Goal: Task Accomplishment & Management: Complete application form

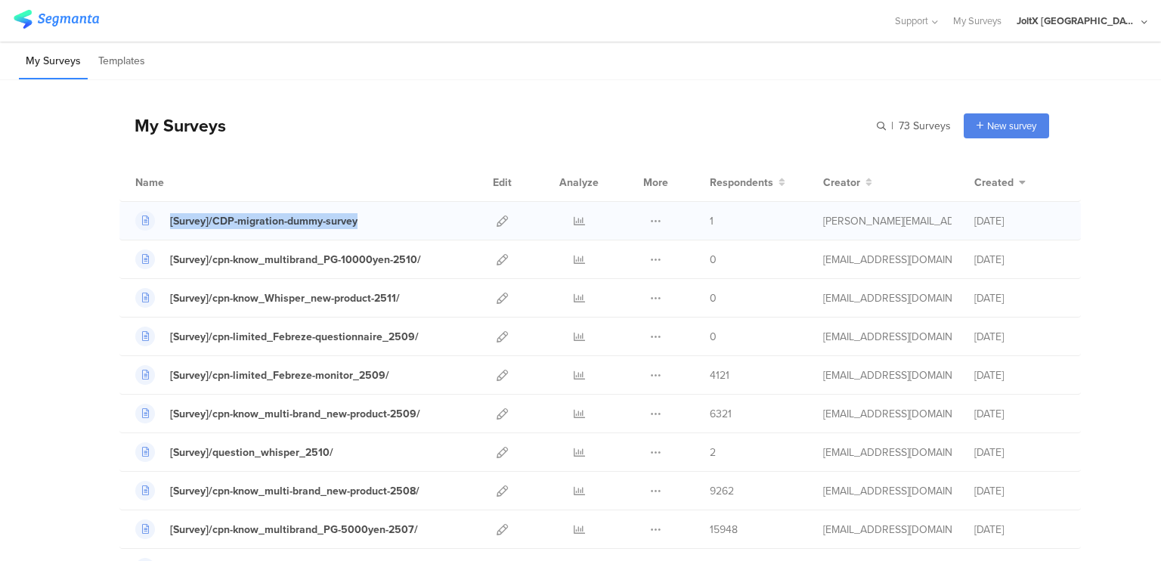
drag, startPoint x: 370, startPoint y: 217, endPoint x: 141, endPoint y: 207, distance: 229.3
click at [141, 207] on div "[Survey]/CDP-migration-dummy-survey Duplicate" at bounding box center [600, 221] width 962 height 39
copy link "[Survey]/CDP-migration-dummy-survey"
click at [1015, 132] on span "New survey" at bounding box center [1011, 126] width 49 height 14
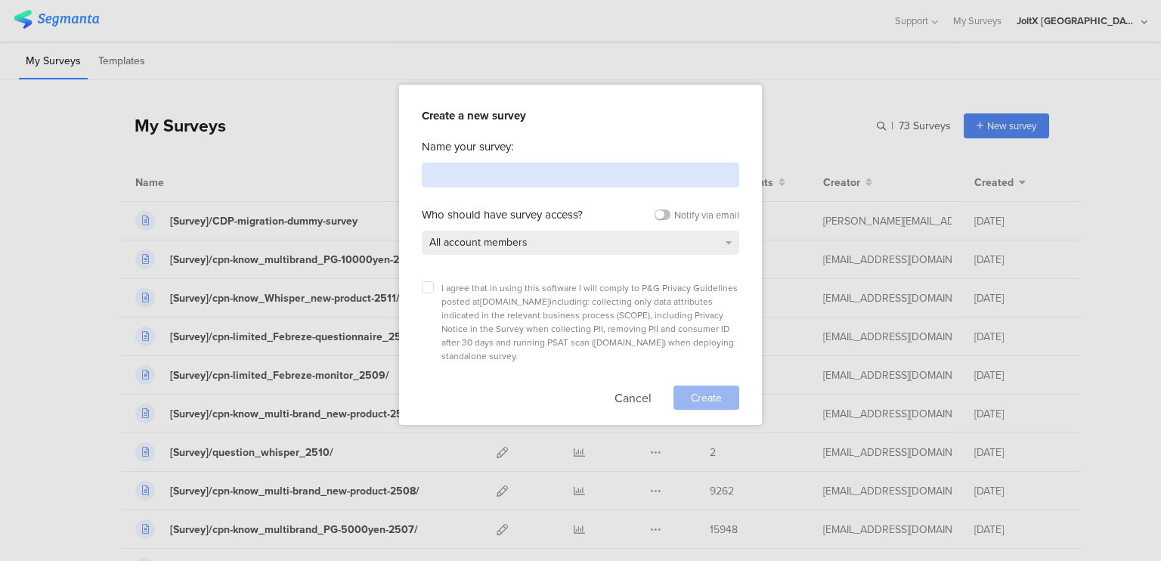
click at [556, 172] on input at bounding box center [581, 175] width 318 height 25
paste input "[Survey]/CDP-migration-dummy-survey"
type input "[Survey]/CDP-migration-dummy-survey-2"
click at [425, 284] on icon at bounding box center [428, 287] width 6 height 6
click at [0, 0] on input "checkbox" at bounding box center [0, 0] width 0 height 0
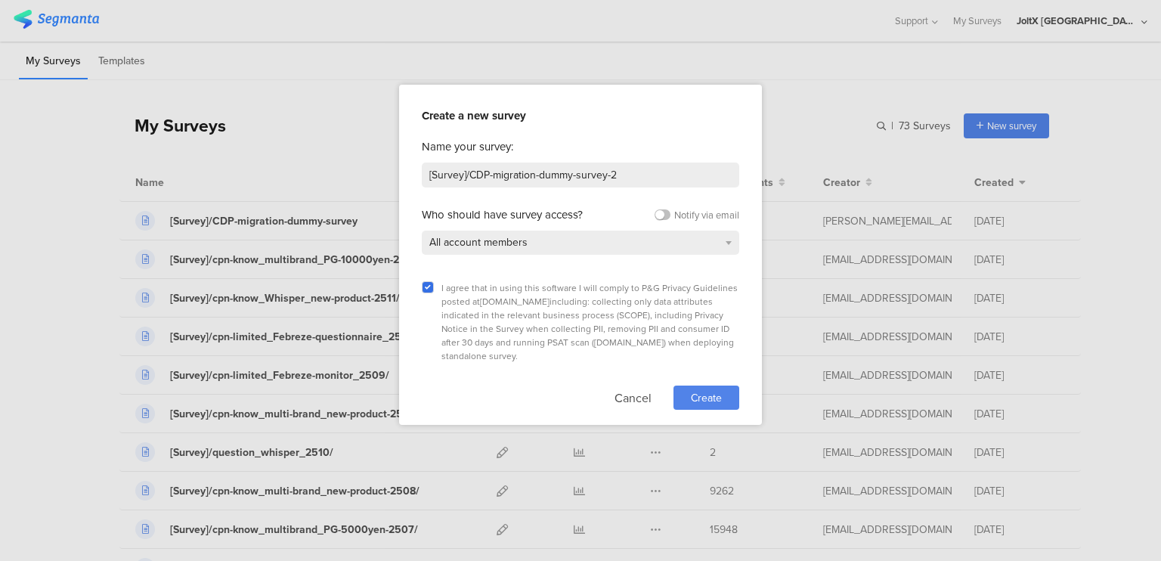
click at [705, 390] on span "Create" at bounding box center [706, 398] width 31 height 16
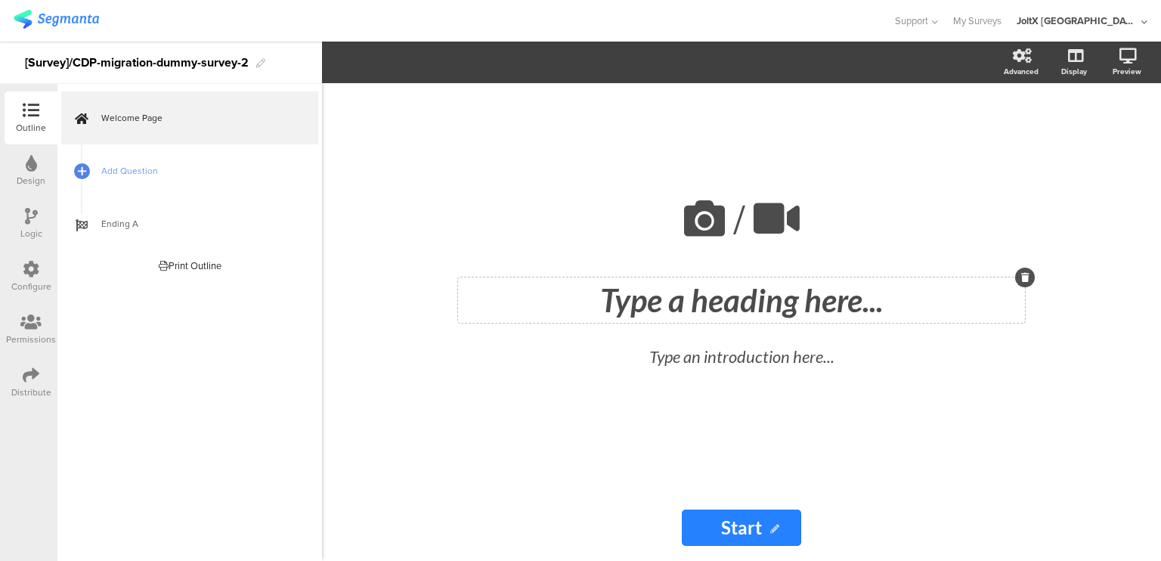
click at [705, 303] on div "Type a heading here..." at bounding box center [741, 299] width 567 height 45
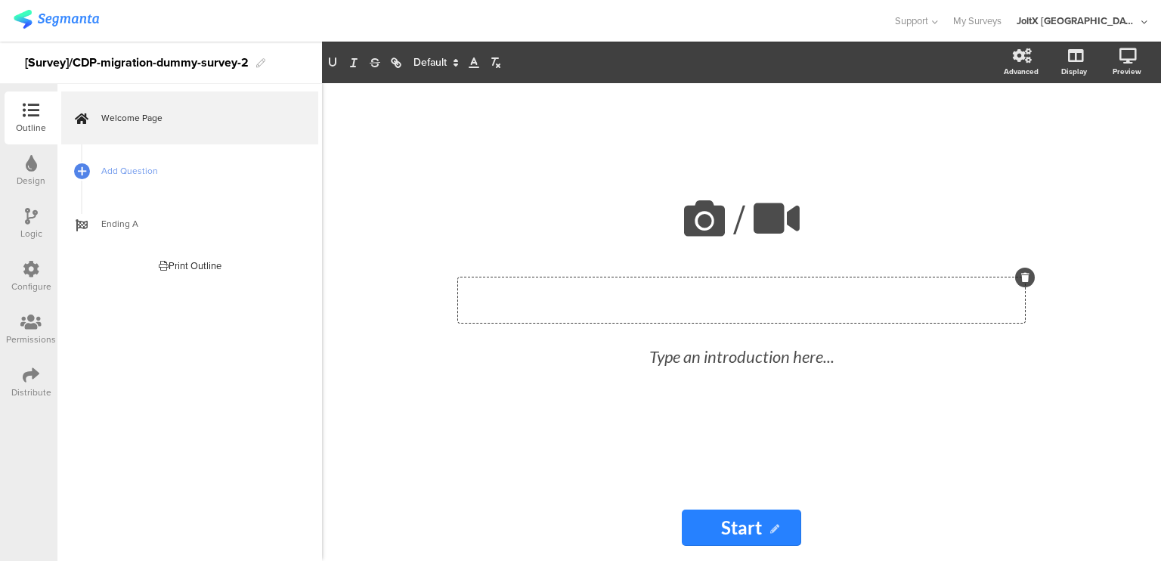
click at [705, 303] on p at bounding box center [741, 300] width 559 height 38
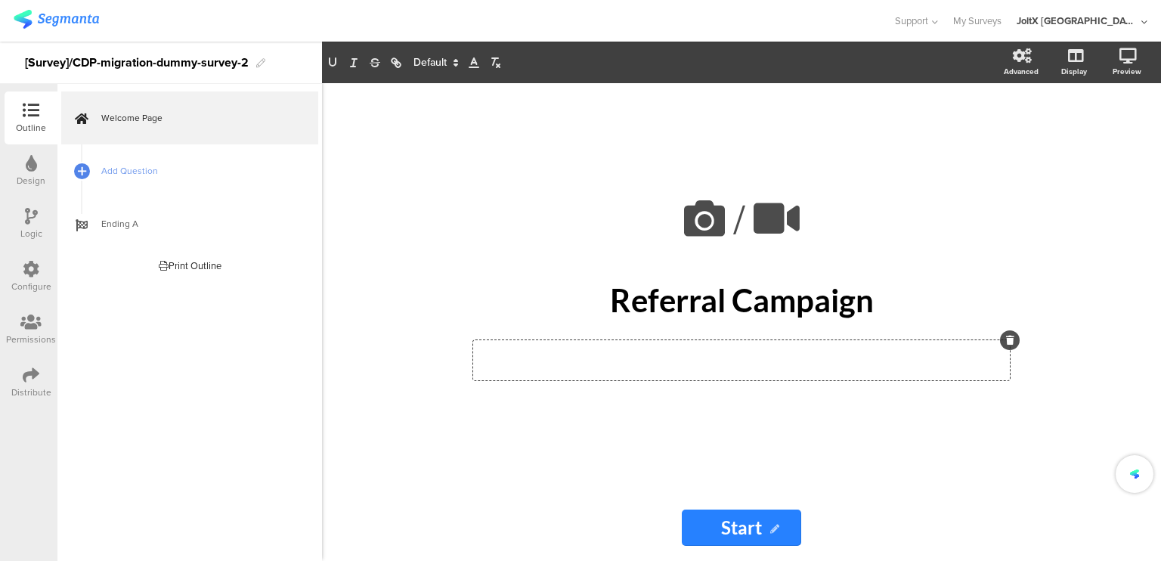
click at [709, 358] on div "Type an introduction here..." at bounding box center [741, 360] width 537 height 40
click at [702, 528] on input "Start" at bounding box center [741, 528] width 119 height 36
click at [206, 171] on span "Add Question" at bounding box center [198, 170] width 194 height 15
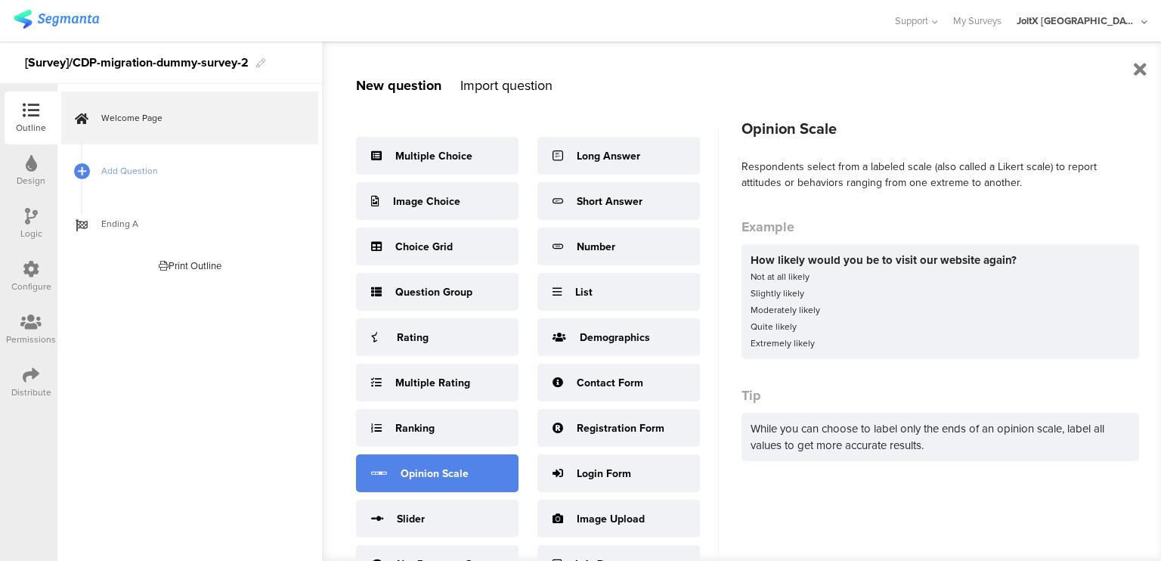
scroll to position [21, 0]
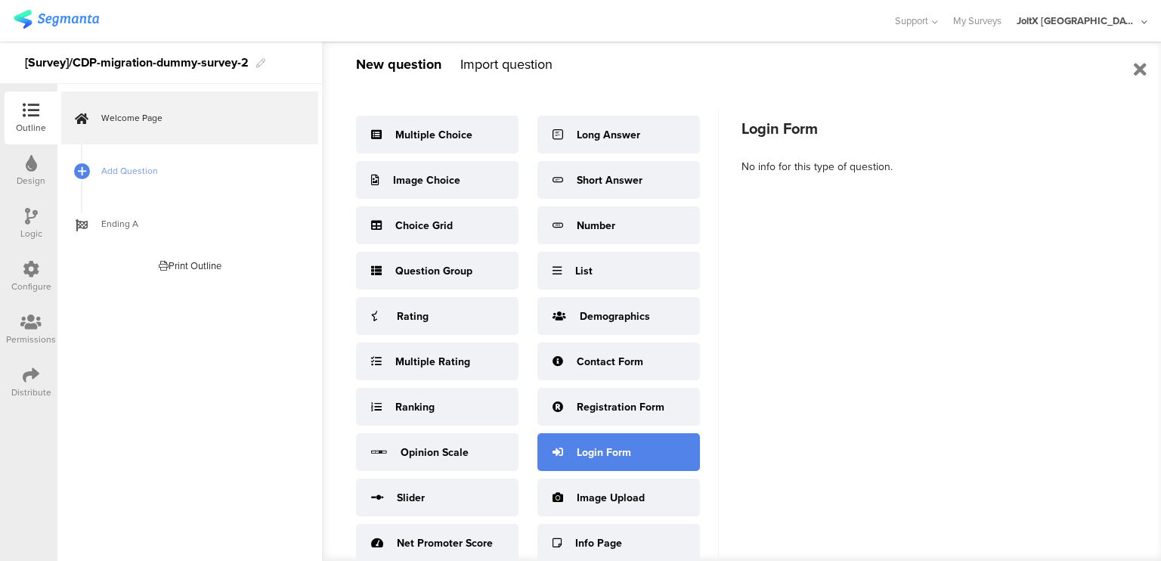
click at [628, 460] on div "Login Form" at bounding box center [619, 452] width 163 height 38
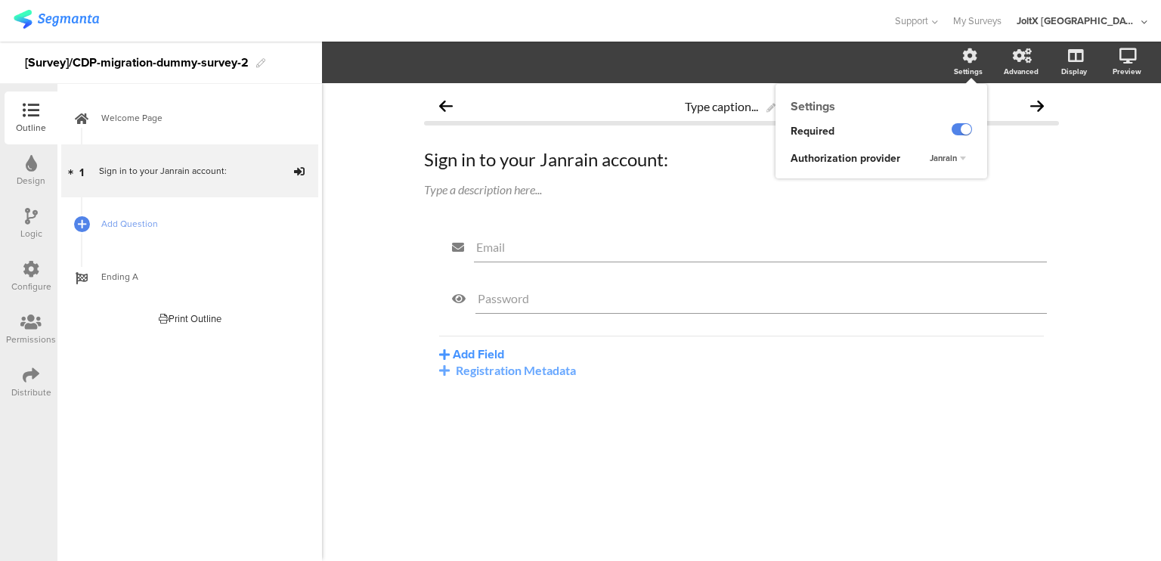
click at [946, 156] on span "Janrain" at bounding box center [943, 158] width 27 height 12
click at [928, 183] on div "Okta" at bounding box center [938, 189] width 89 height 16
click at [484, 349] on button "Add Field" at bounding box center [471, 353] width 65 height 17
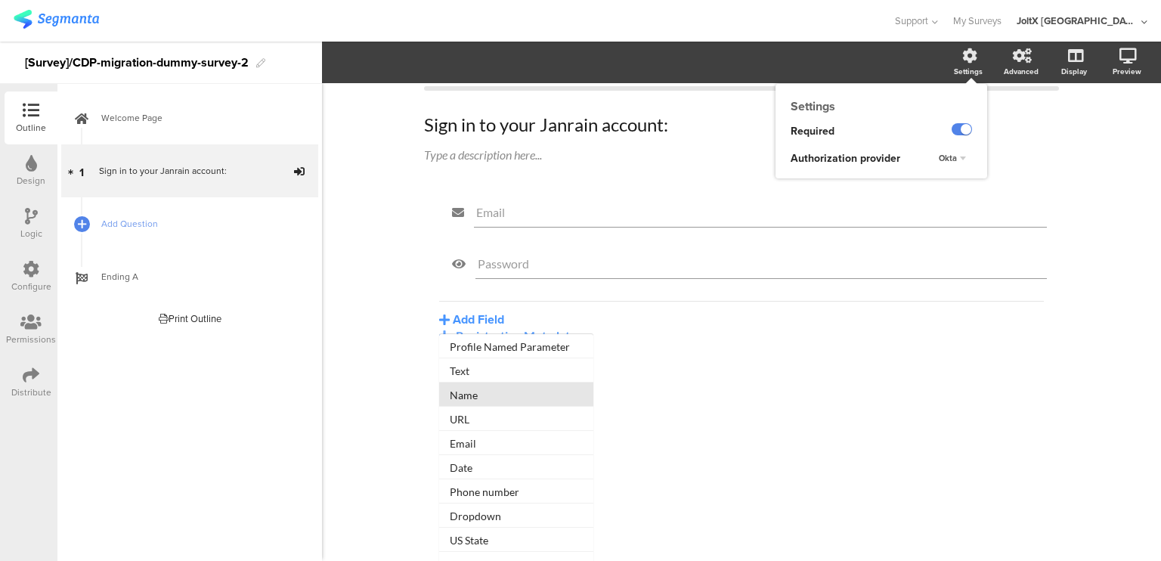
scroll to position [73, 0]
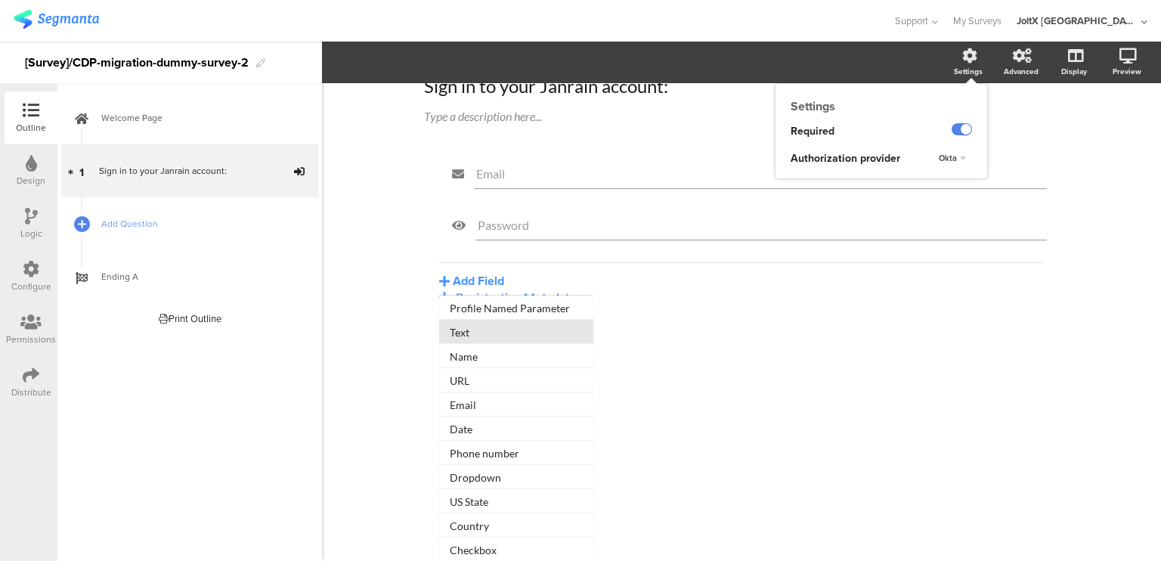
click at [489, 324] on button "Text" at bounding box center [516, 332] width 154 height 24
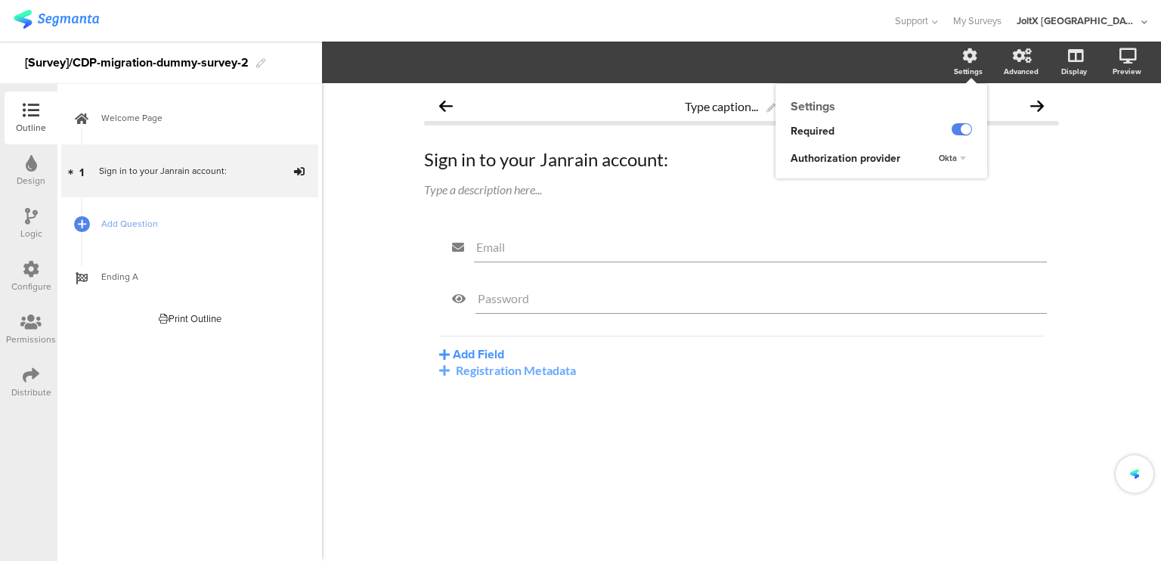
scroll to position [0, 0]
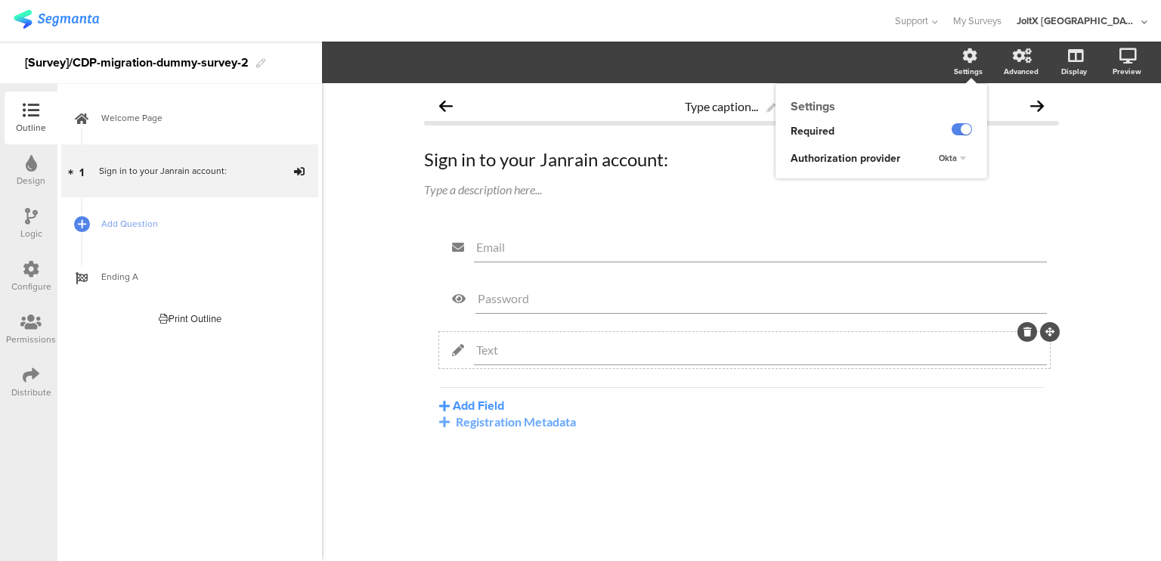
click at [531, 345] on input "Text" at bounding box center [760, 349] width 568 height 14
type input "Textco"
type input "consumerId"
click at [484, 401] on button "Add Field" at bounding box center [471, 405] width 65 height 17
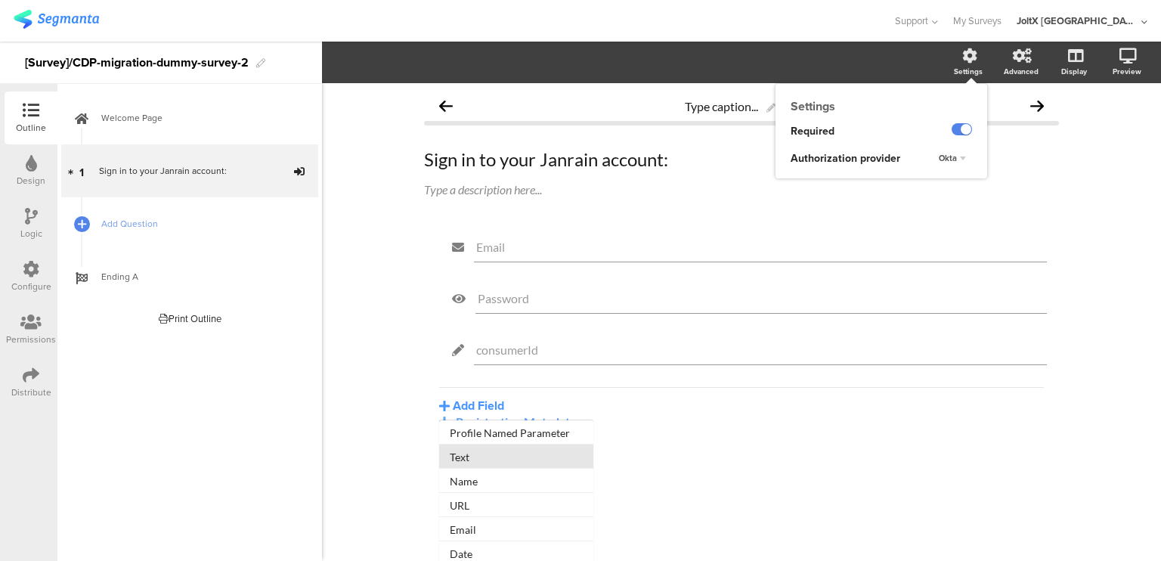
click at [488, 453] on button "Text" at bounding box center [516, 457] width 154 height 24
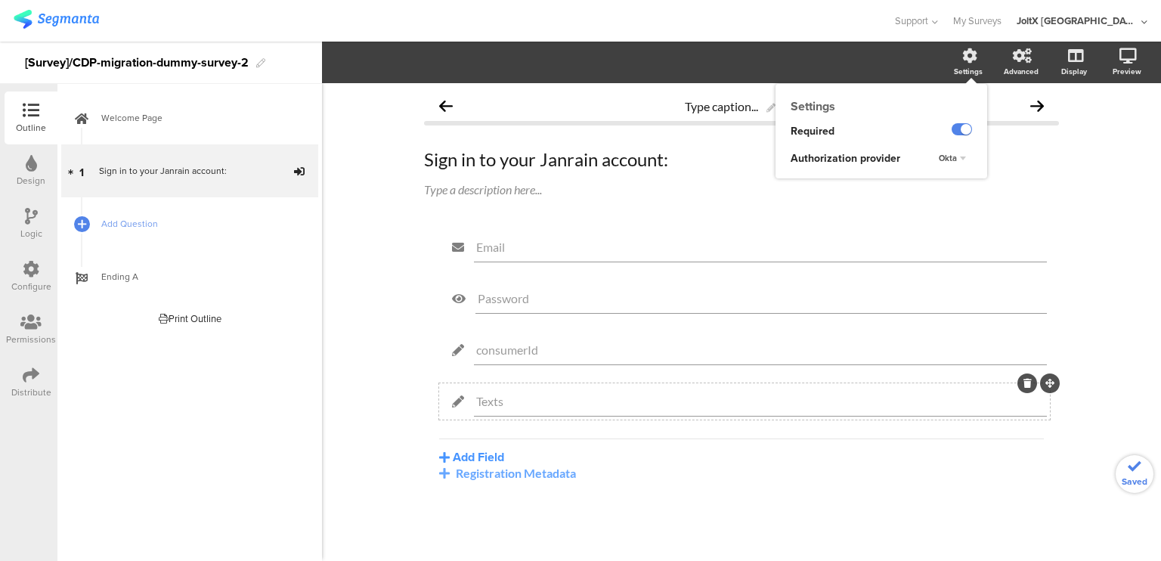
click at [513, 397] on input "Texts" at bounding box center [760, 401] width 568 height 14
type input "Textsou"
type input "sourceId"
drag, startPoint x: 1044, startPoint y: 333, endPoint x: 1058, endPoint y: 277, distance: 57.6
click at [1058, 277] on div "Email Password consumerId sourceId Add Field Profile Named Parameter Text Name …" at bounding box center [741, 354] width 635 height 251
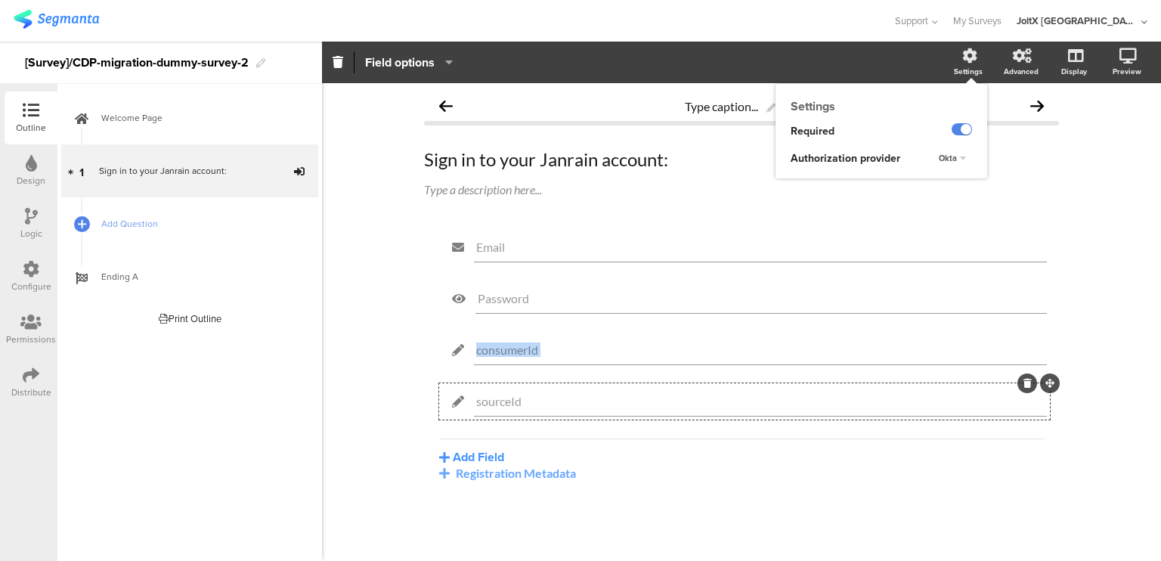
click at [1099, 368] on div "Type caption... 0% Sign in to your Janrain account: Sign in to your Janrain acc…" at bounding box center [741, 322] width 839 height 478
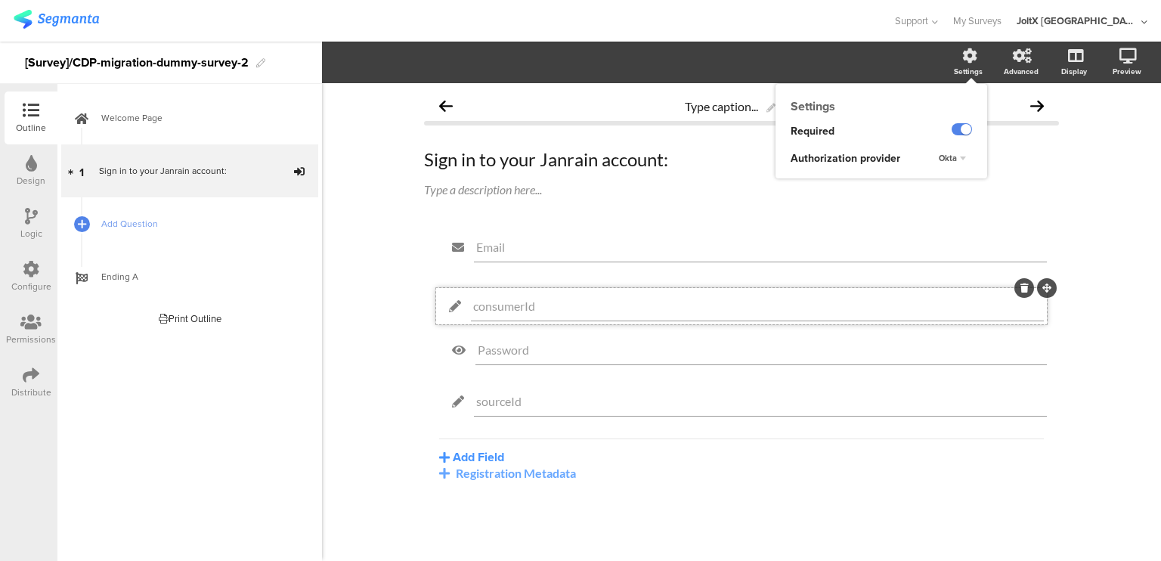
drag, startPoint x: 1051, startPoint y: 333, endPoint x: 1047, endPoint y: 290, distance: 43.3
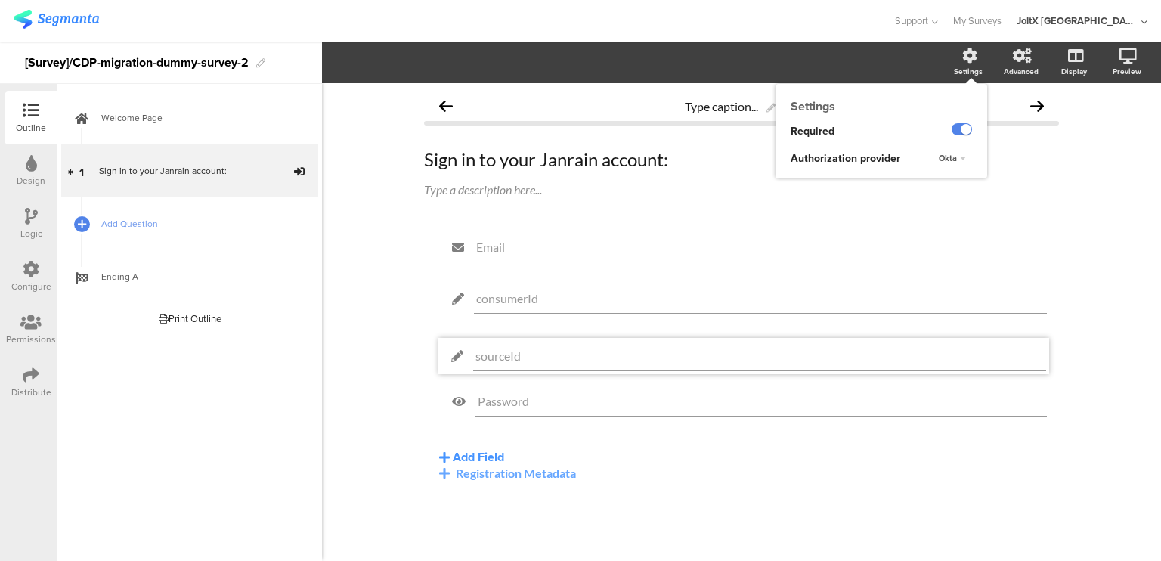
drag, startPoint x: 1046, startPoint y: 380, endPoint x: 1046, endPoint y: 334, distance: 46.1
click at [500, 467] on div "Registration Metadata" at bounding box center [741, 473] width 605 height 14
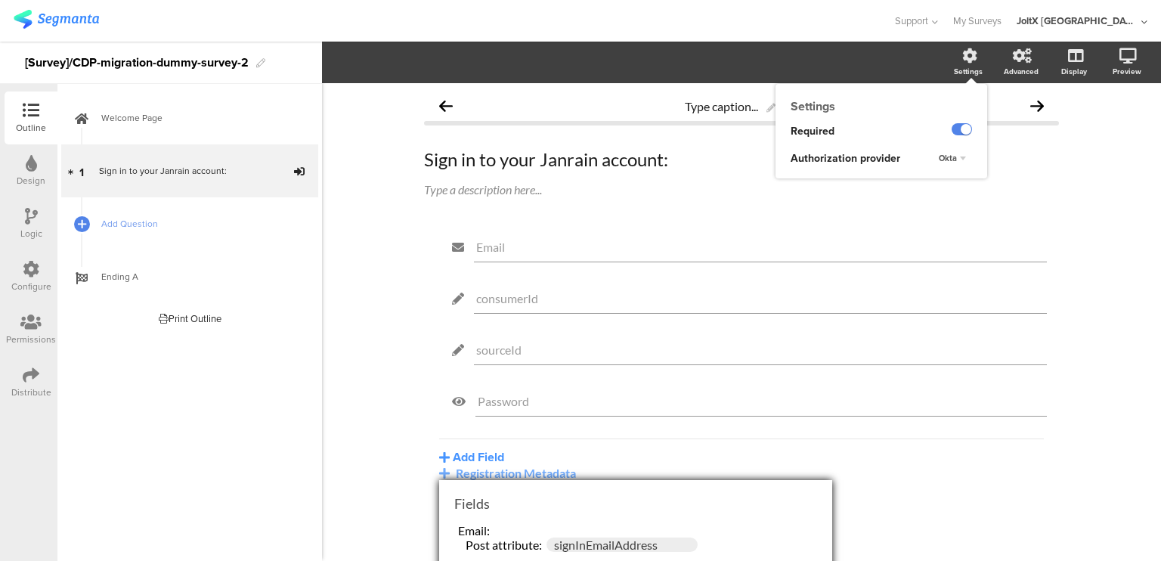
scroll to position [156, 0]
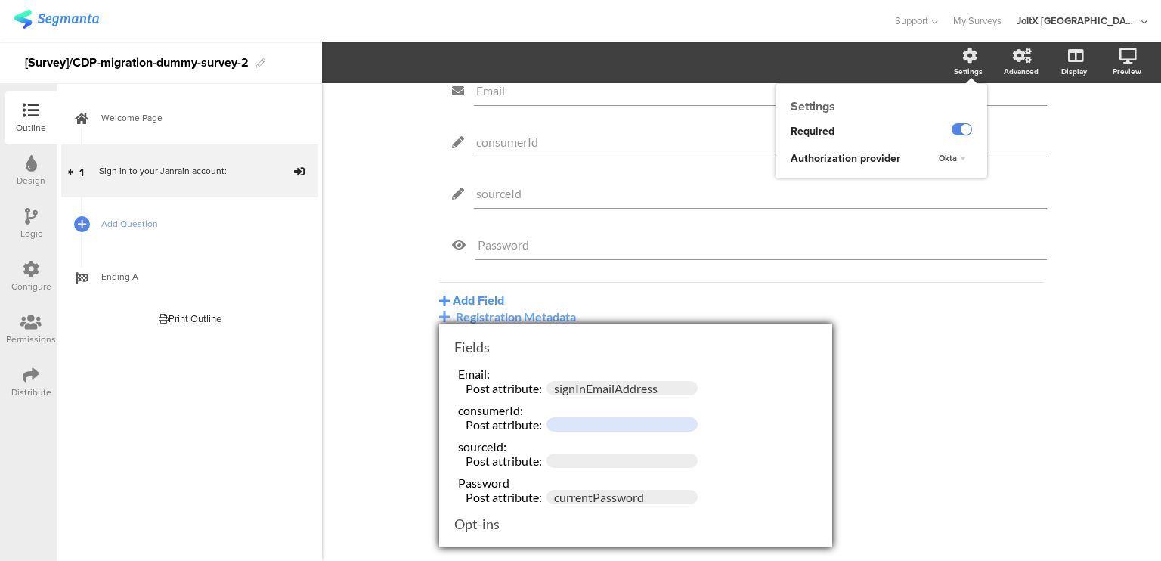
click at [587, 420] on input "text" at bounding box center [622, 424] width 151 height 14
type input "consumerId"
type input "Source"
type input "sourceId"
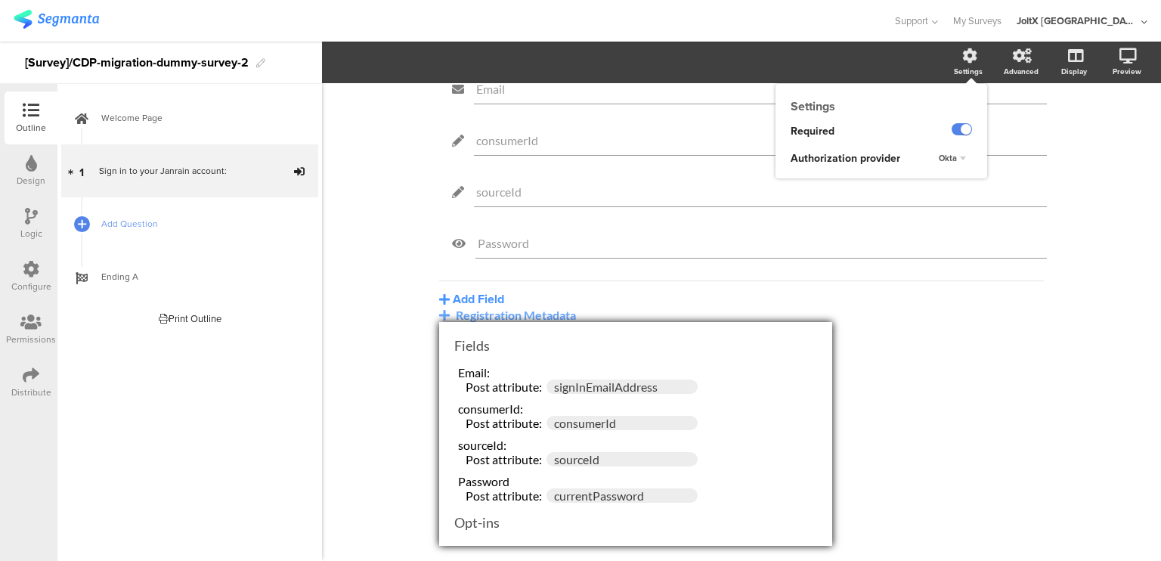
click at [886, 389] on div "Email consumerId sourceId Password Add Field Profile Named Parameter Text Name …" at bounding box center [741, 232] width 635 height 323
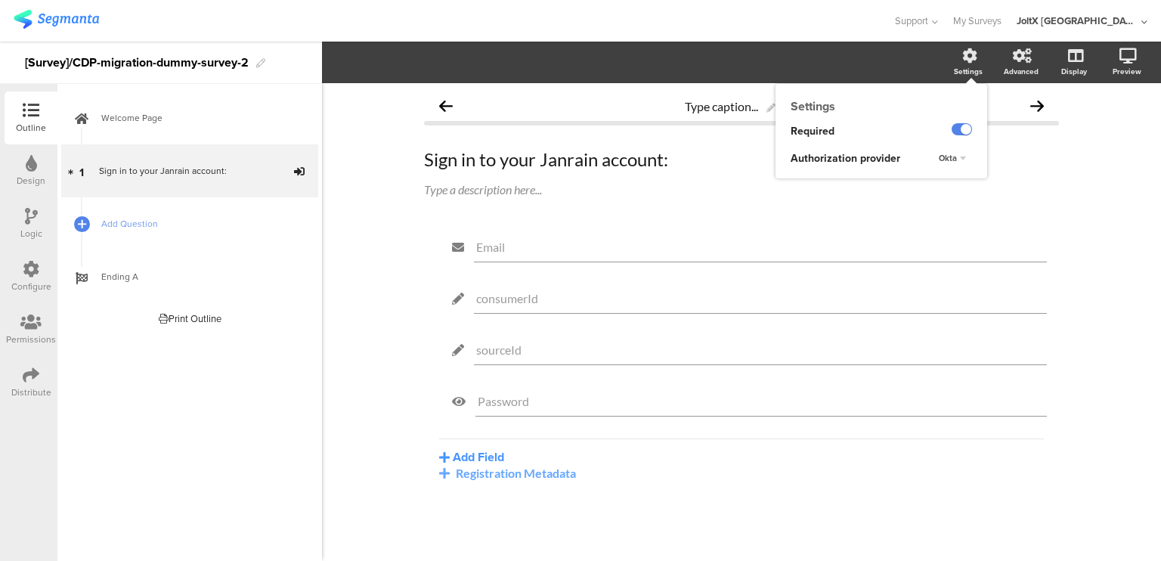
scroll to position [0, 0]
click at [496, 472] on div "Registration Metadata" at bounding box center [741, 473] width 605 height 14
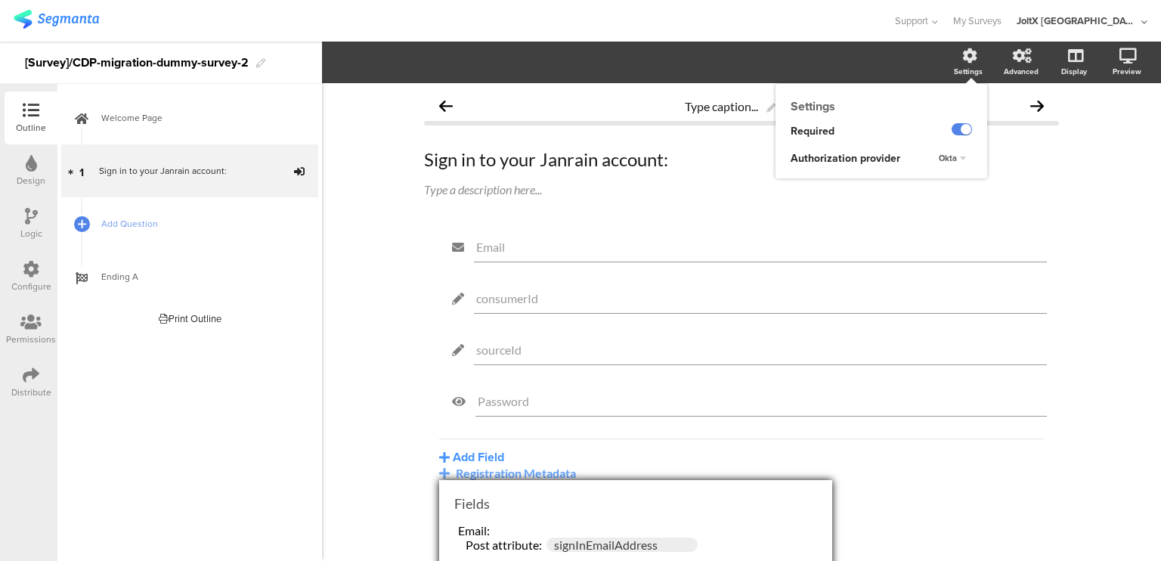
scroll to position [158, 0]
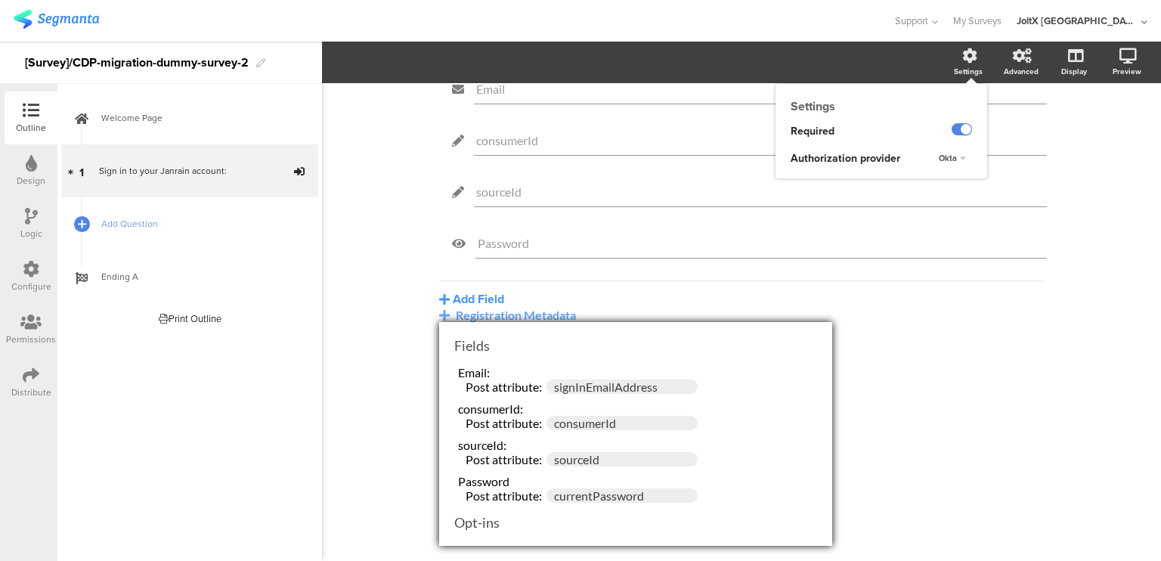
click at [936, 487] on div "Type caption... 0% Sign in to your Janrain account: Sign in to your Janrain acc…" at bounding box center [741, 322] width 839 height 478
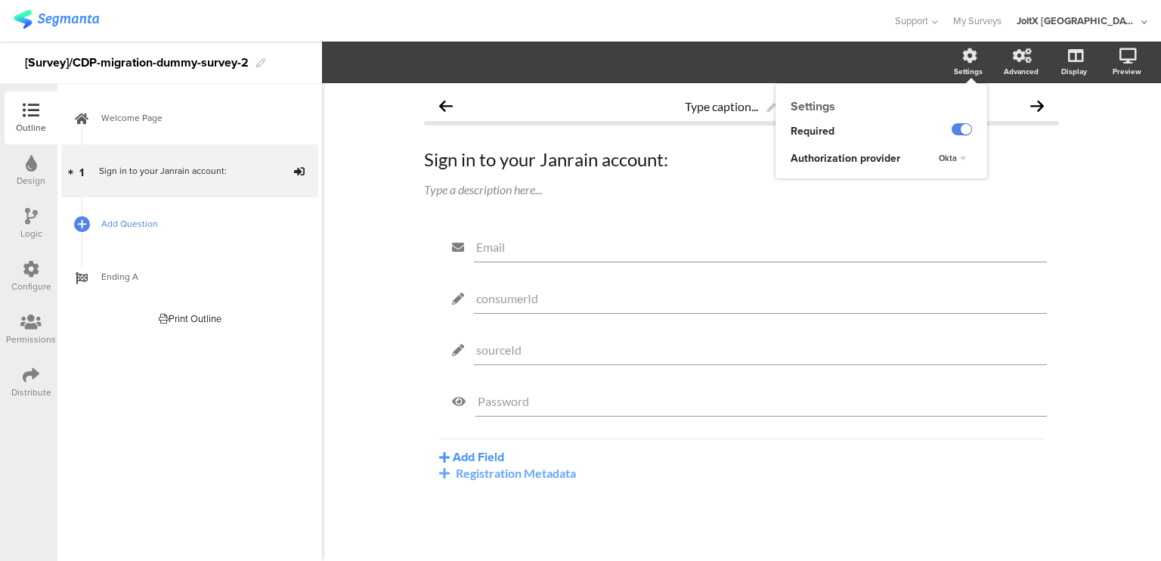
click at [147, 223] on span "Add Question" at bounding box center [198, 223] width 194 height 15
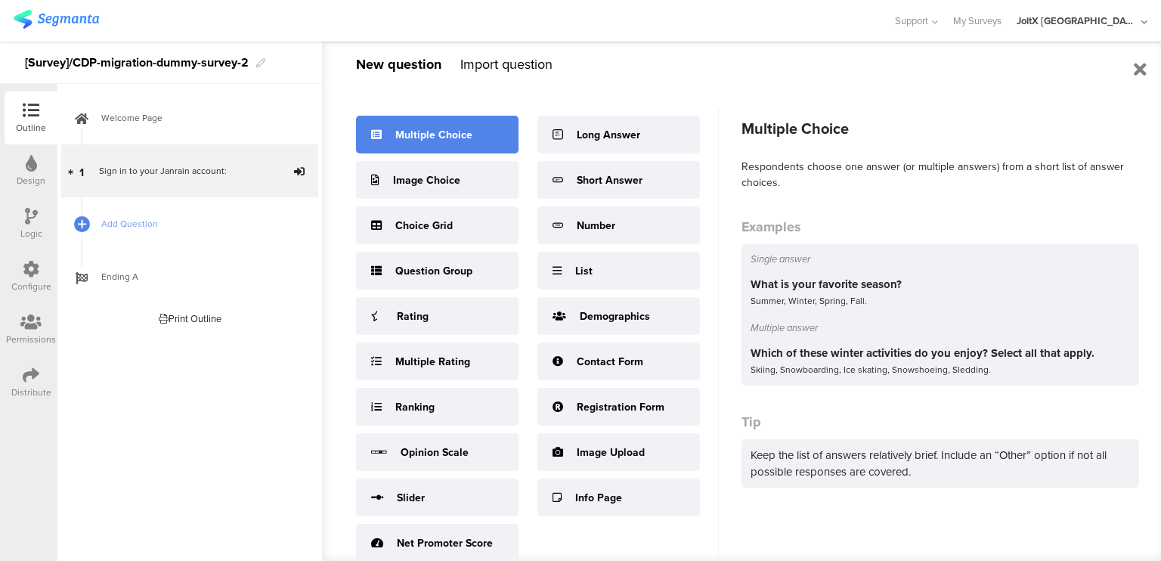
click at [444, 147] on div "Multiple Choice" at bounding box center [437, 135] width 163 height 38
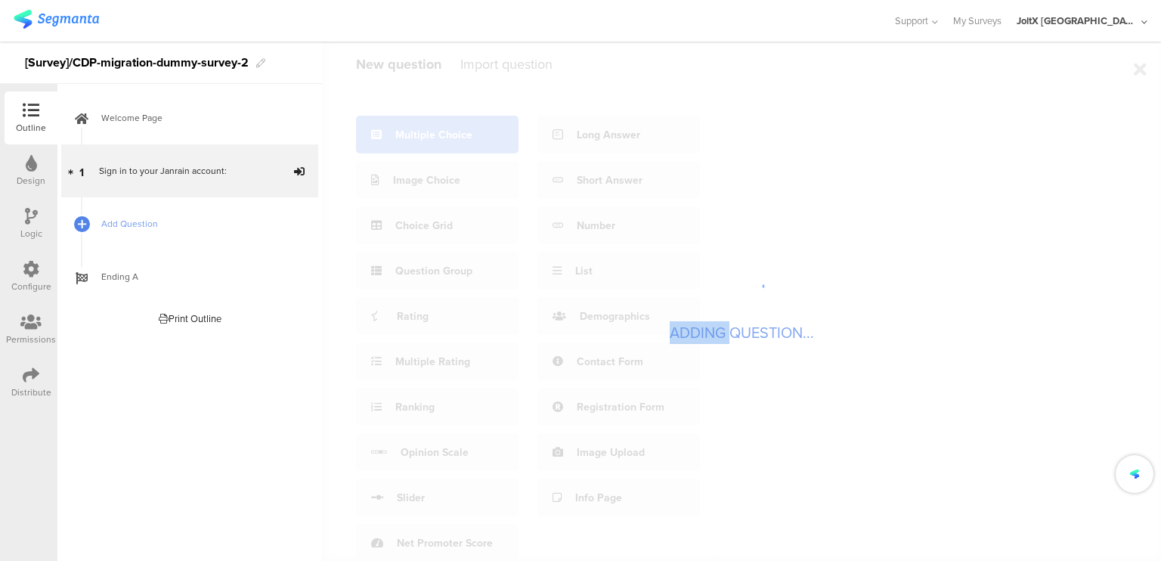
click at [444, 147] on sg-loader-overlay "ADDING QUESTION..." at bounding box center [742, 301] width 840 height 519
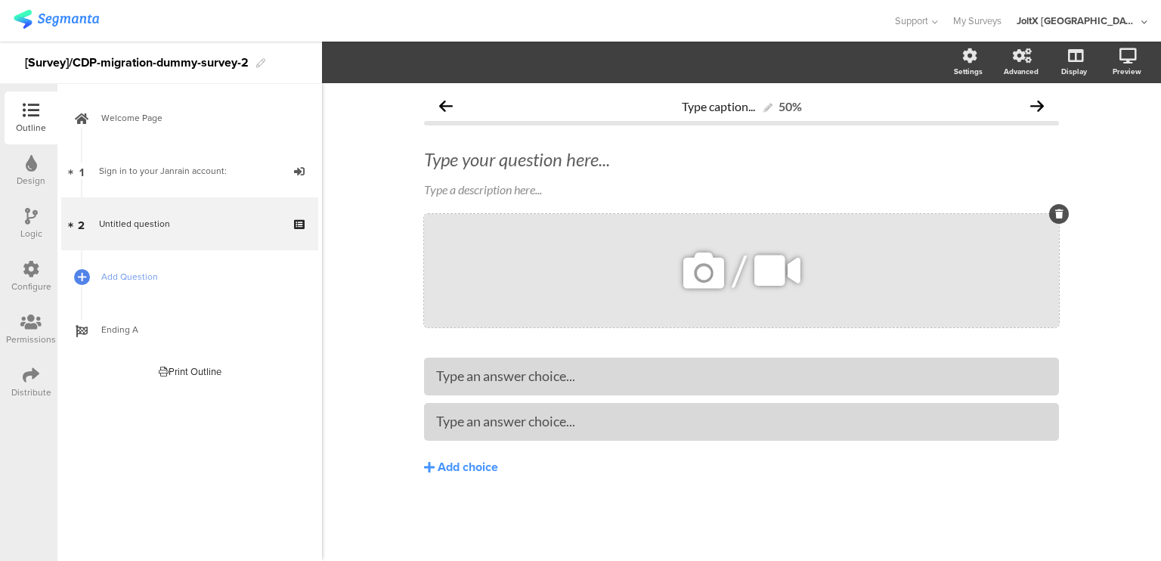
click at [523, 257] on div "/" at bounding box center [741, 270] width 635 height 113
drag, startPoint x: 536, startPoint y: 277, endPoint x: 511, endPoint y: 365, distance: 91.2
click at [511, 365] on div "Type caption... 50% Type your question here... Type a description here... /" at bounding box center [741, 315] width 635 height 448
click at [511, 365] on div "Type an answer choice..." at bounding box center [741, 376] width 611 height 25
click at [568, 374] on div "What make you" at bounding box center [741, 375] width 611 height 17
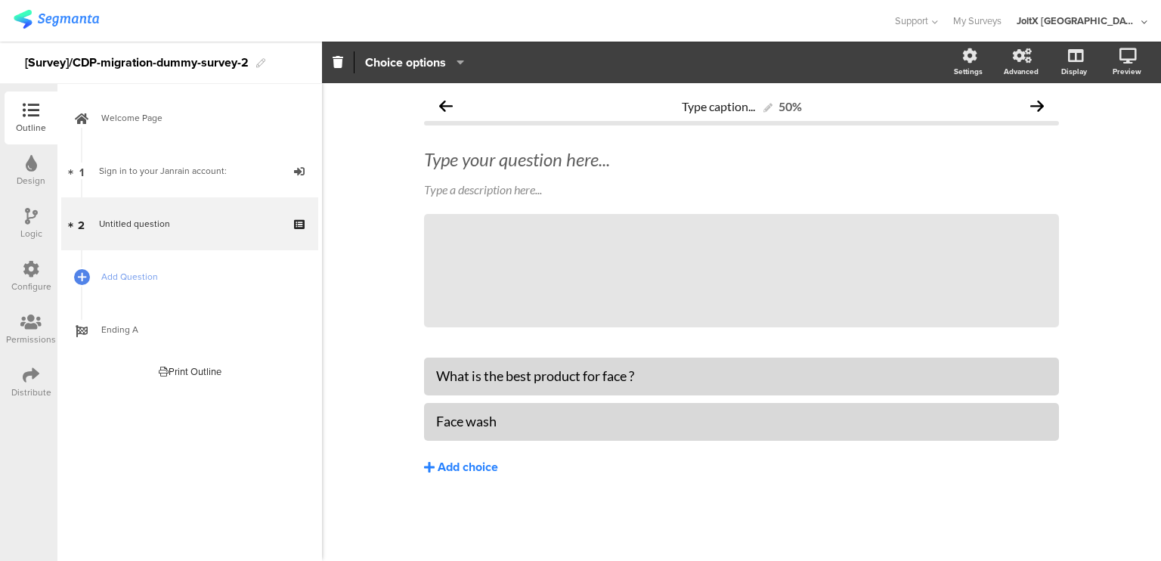
click at [469, 460] on div "Add choice" at bounding box center [468, 468] width 60 height 16
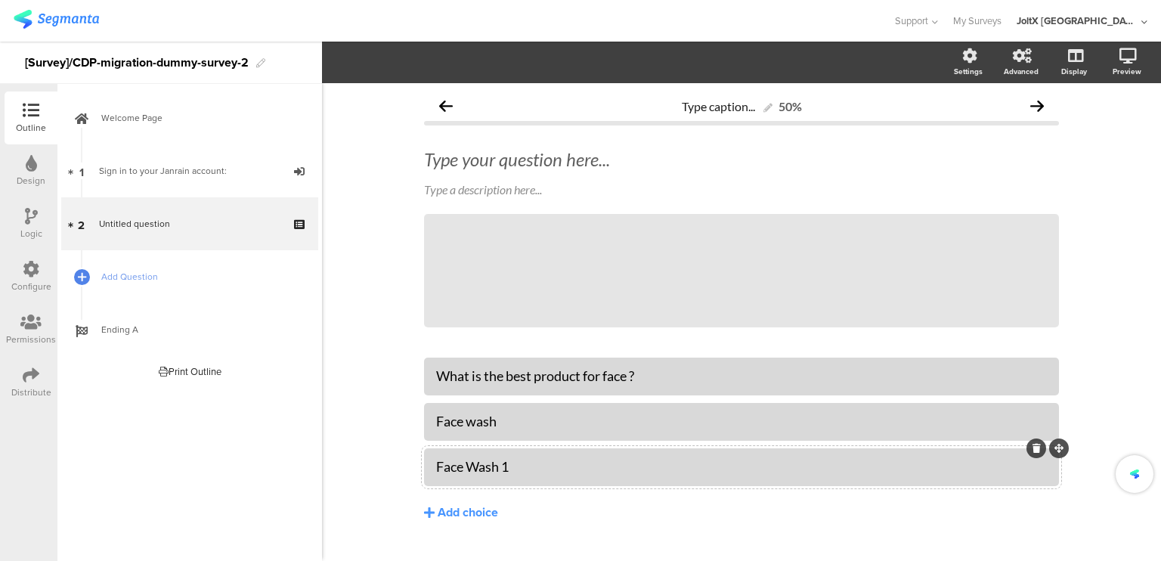
scroll to position [30, 0]
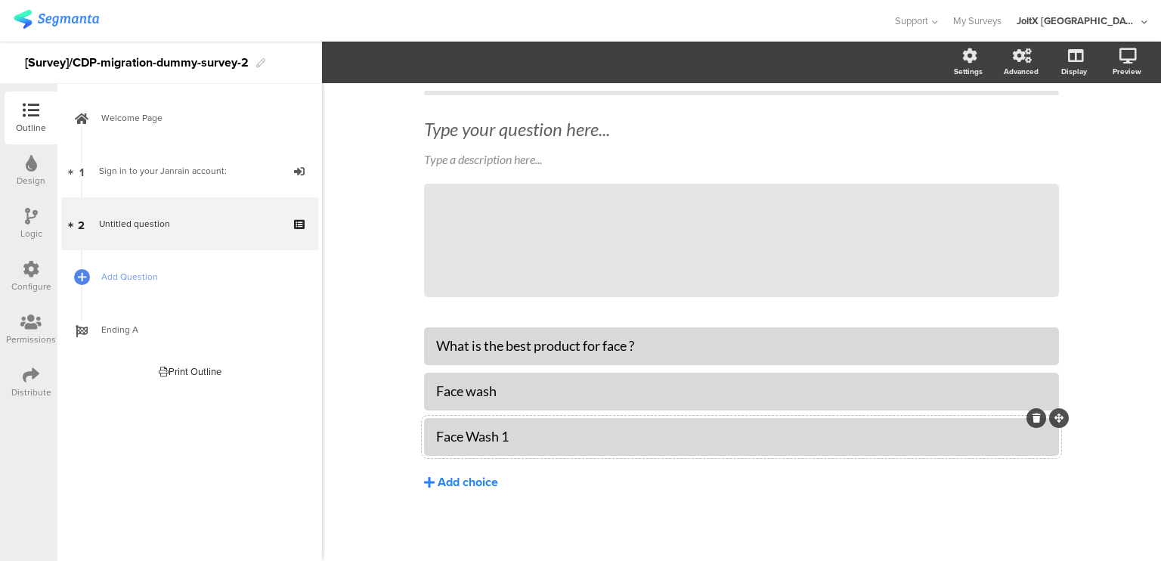
click at [462, 482] on div "Add choice" at bounding box center [468, 483] width 60 height 16
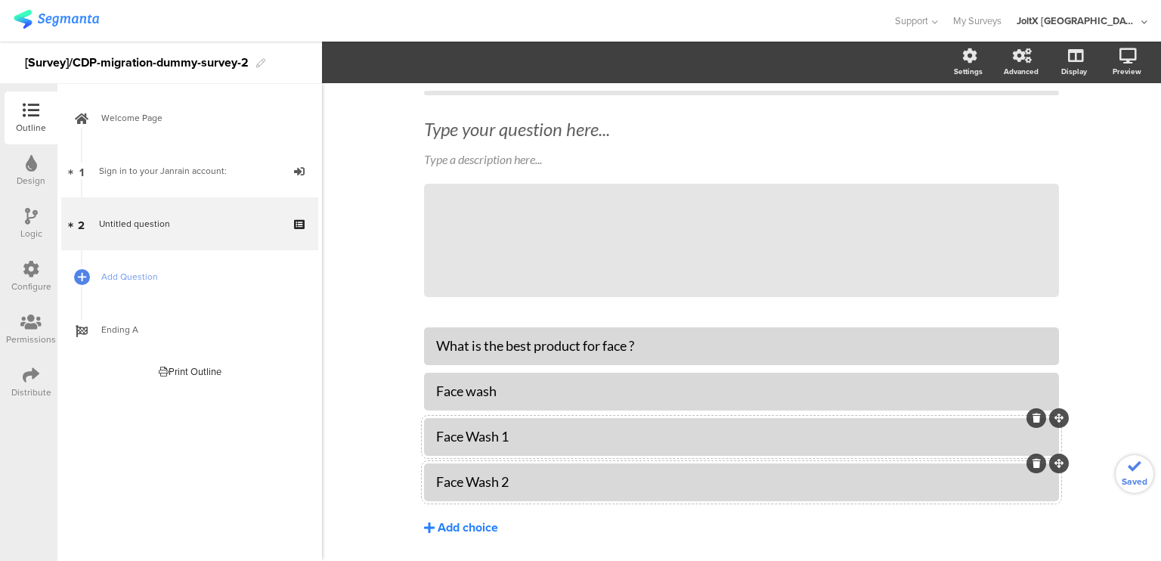
click at [453, 528] on div "Add choice" at bounding box center [468, 528] width 60 height 16
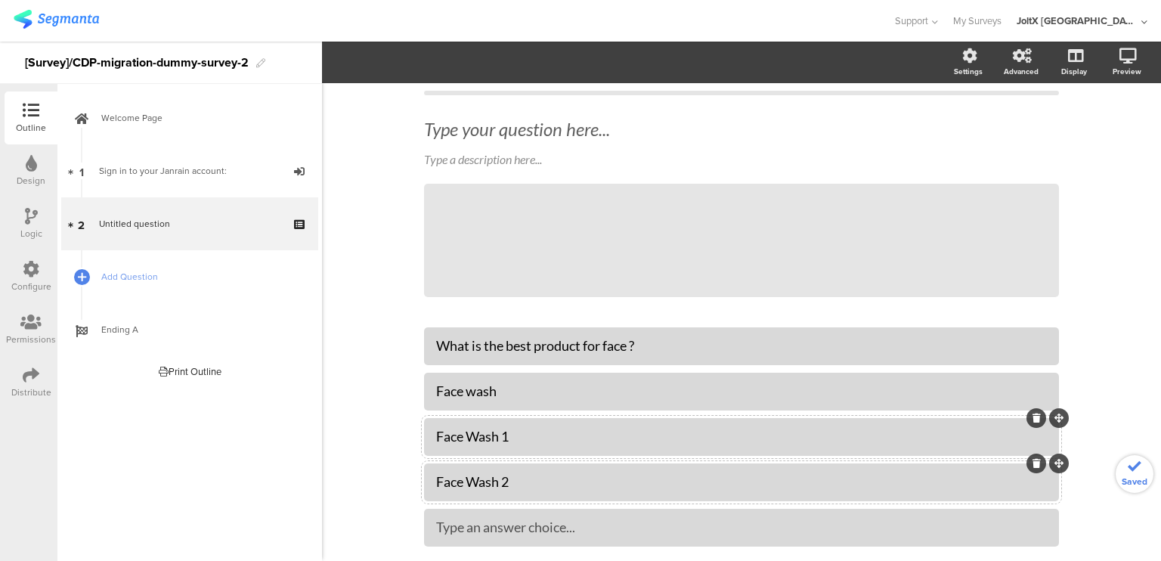
scroll to position [121, 0]
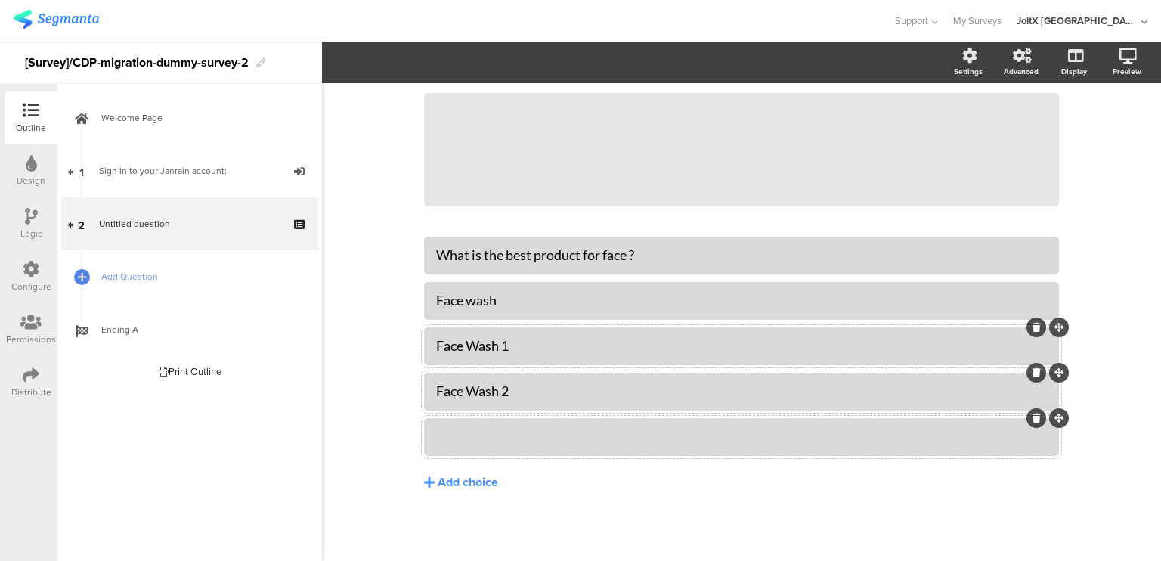
click at [478, 445] on div at bounding box center [741, 436] width 611 height 25
click at [321, 462] on div "Welcome Page 1 Sign in to your Janrain account: 2 Untitled question Add Questio…" at bounding box center [189, 322] width 265 height 477
click at [36, 282] on div "Configure" at bounding box center [31, 287] width 40 height 14
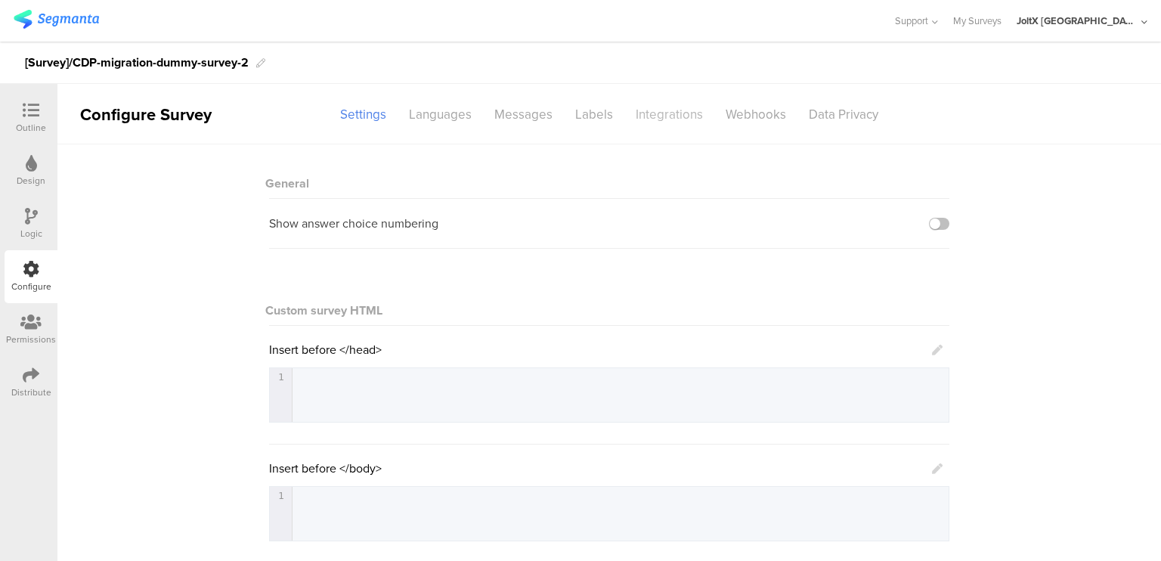
click at [658, 120] on div "Integrations" at bounding box center [669, 114] width 90 height 26
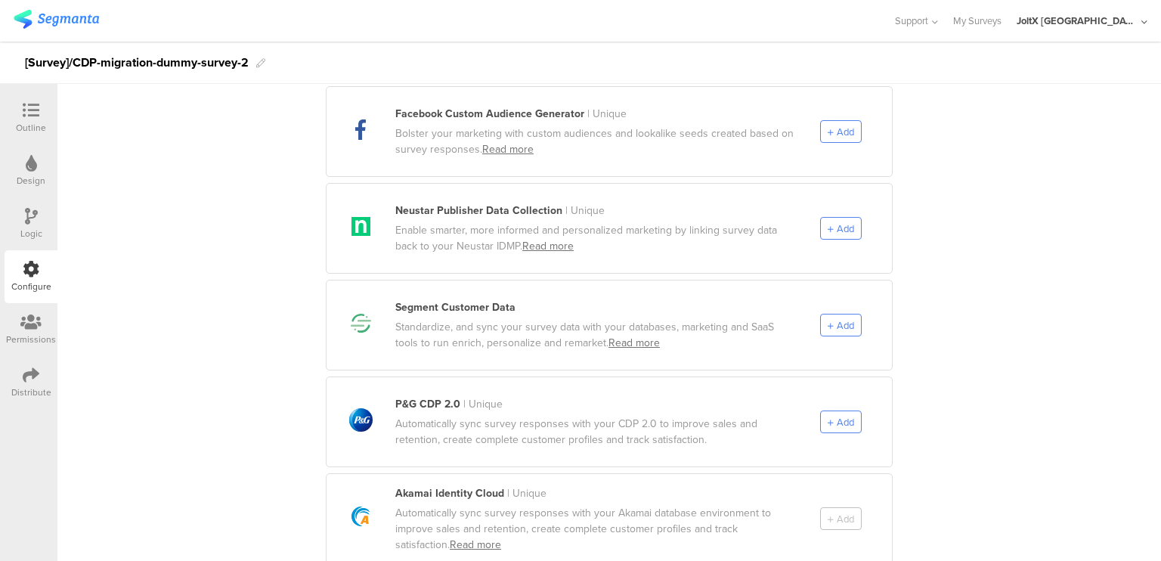
scroll to position [689, 0]
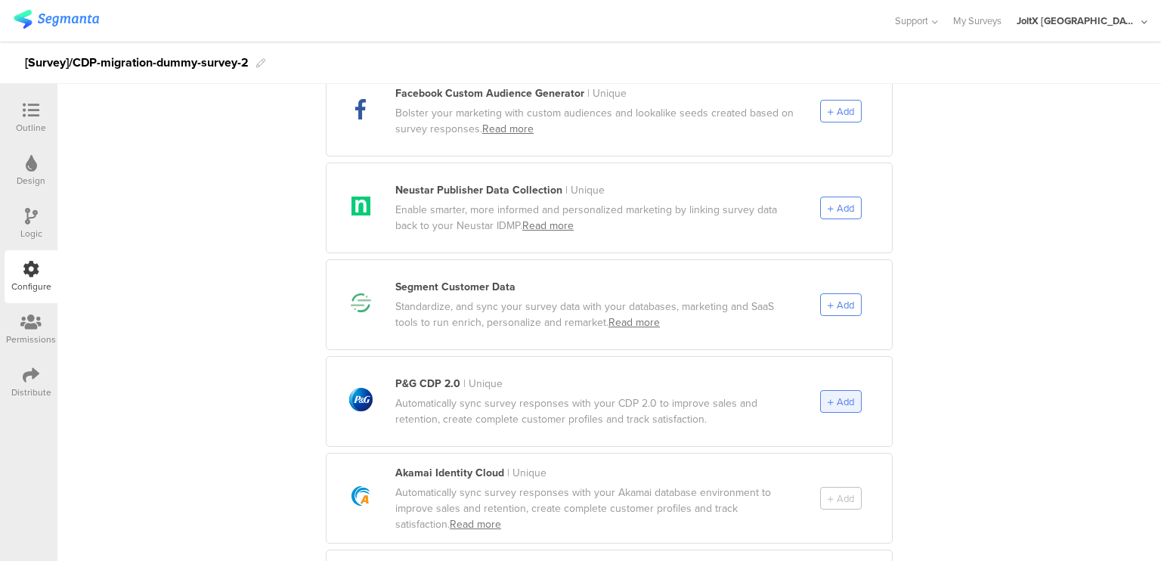
click at [840, 395] on span "Add" at bounding box center [845, 402] width 17 height 14
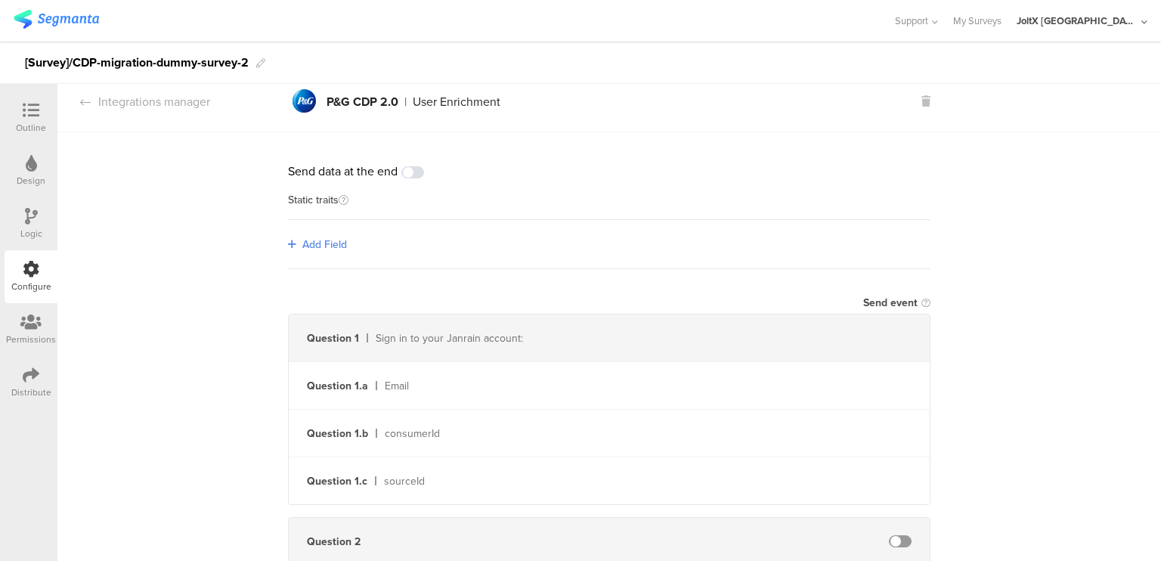
scroll to position [0, 0]
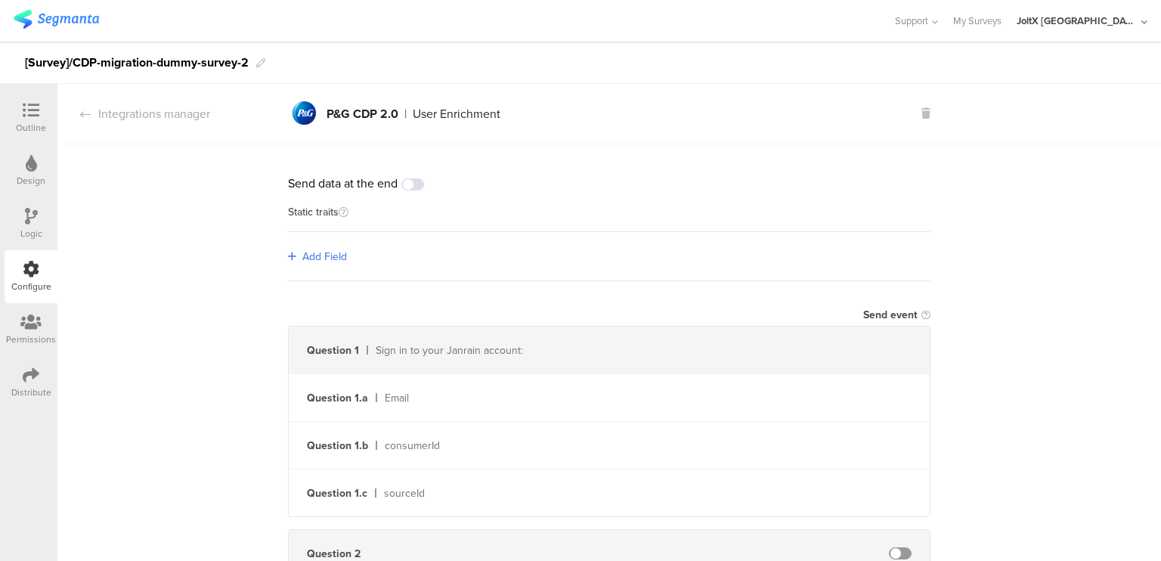
click at [314, 256] on span "Add Field" at bounding box center [324, 257] width 45 height 16
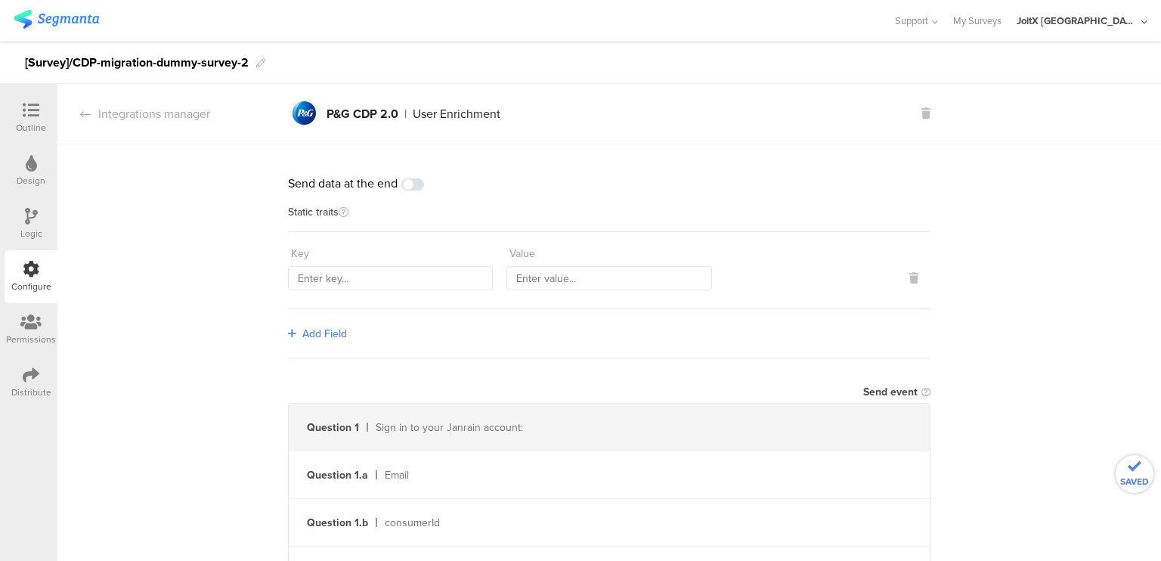
click at [353, 290] on div "Key Value" at bounding box center [609, 270] width 643 height 77
click at [401, 274] on input "text" at bounding box center [390, 278] width 205 height 24
type input "countryCode"
type input "JP"
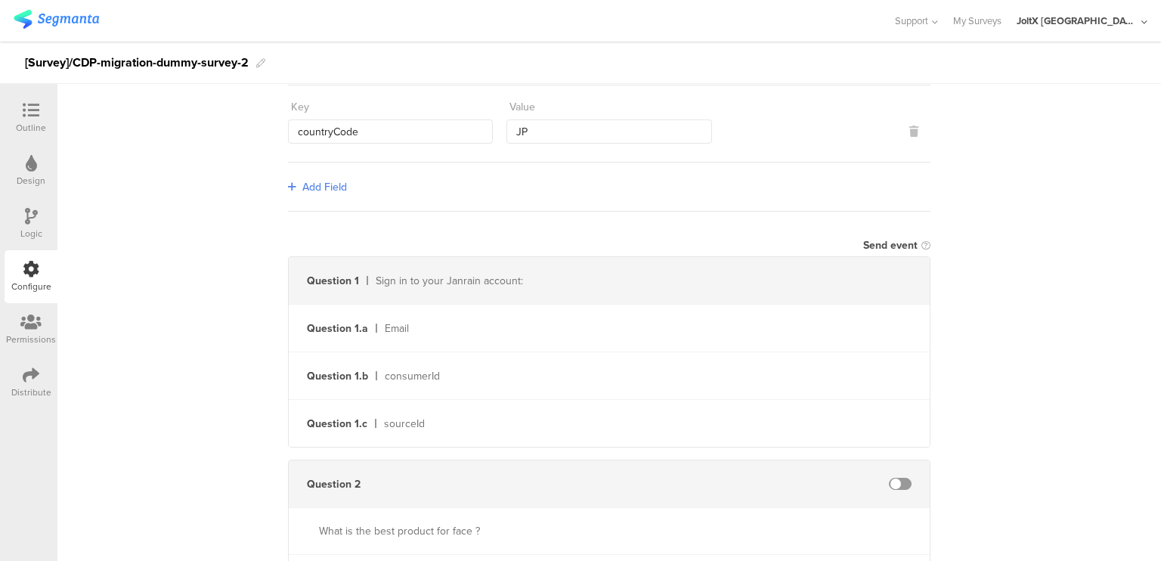
scroll to position [153, 0]
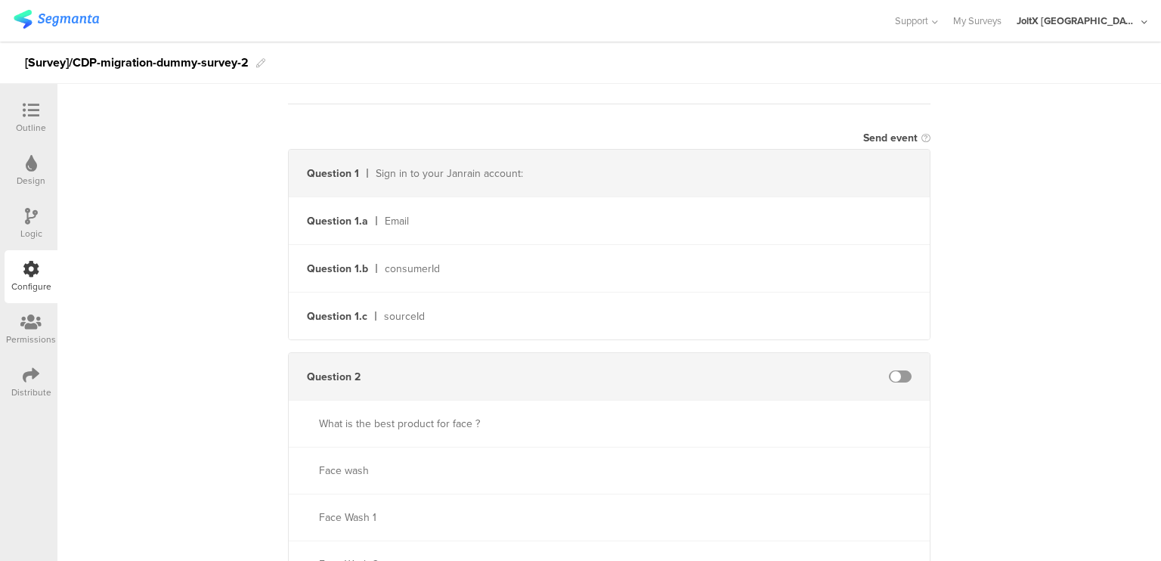
click at [897, 374] on span at bounding box center [900, 376] width 23 height 12
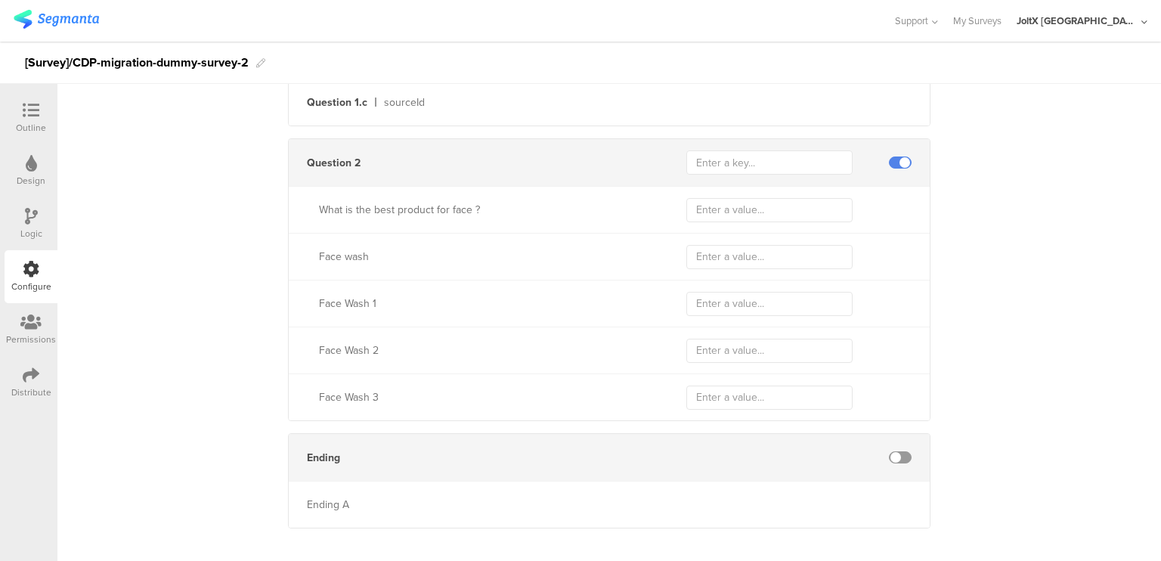
scroll to position [482, 0]
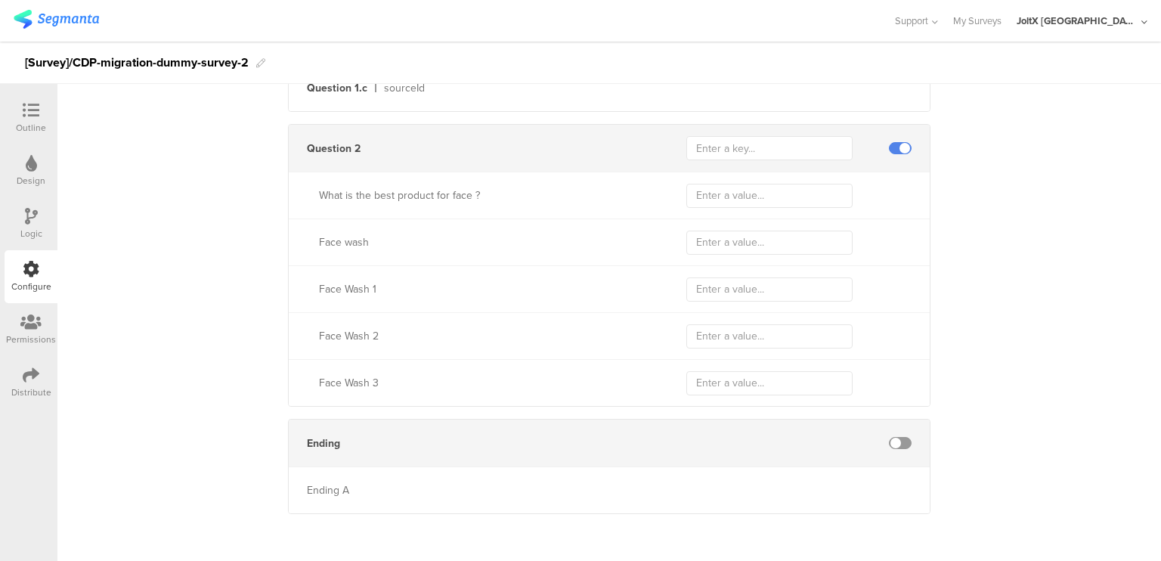
click at [903, 441] on span at bounding box center [900, 443] width 23 height 12
click at [904, 441] on span at bounding box center [900, 443] width 23 height 12
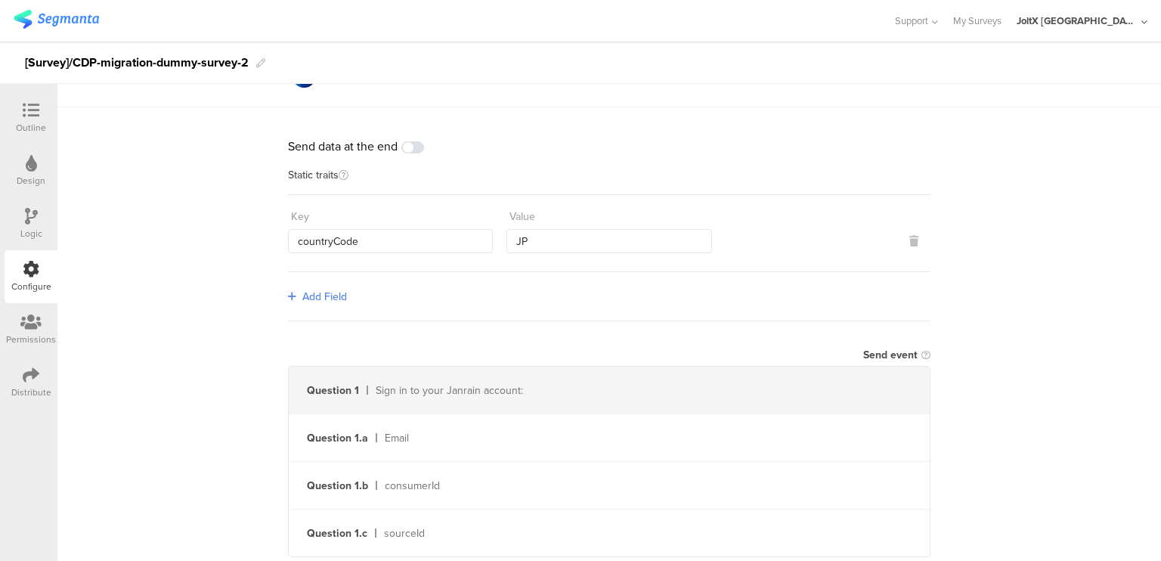
scroll to position [0, 0]
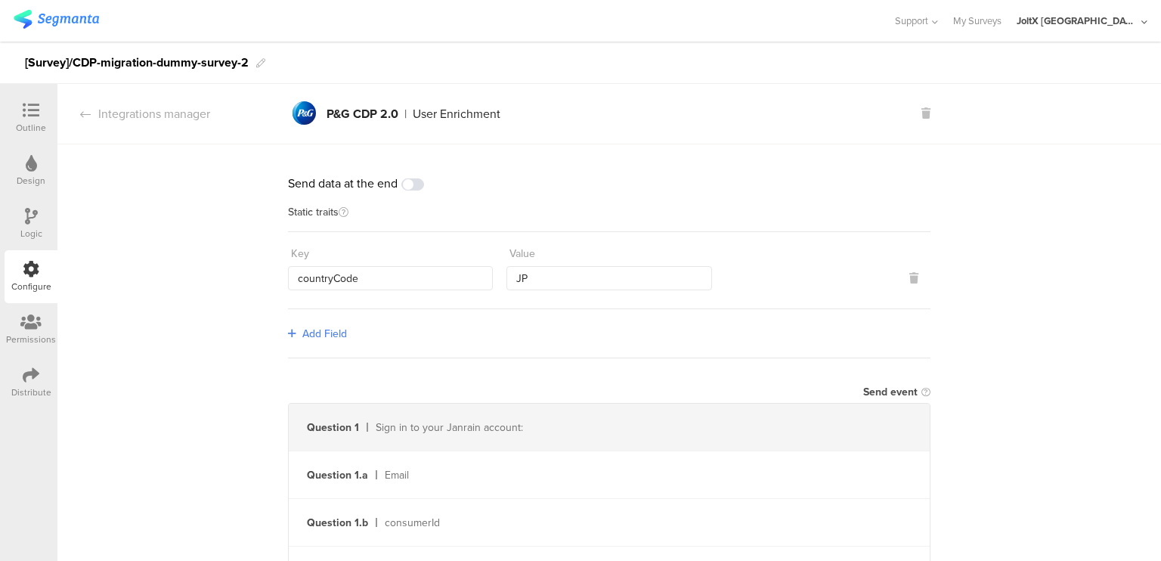
click at [88, 20] on img at bounding box center [56, 19] width 85 height 19
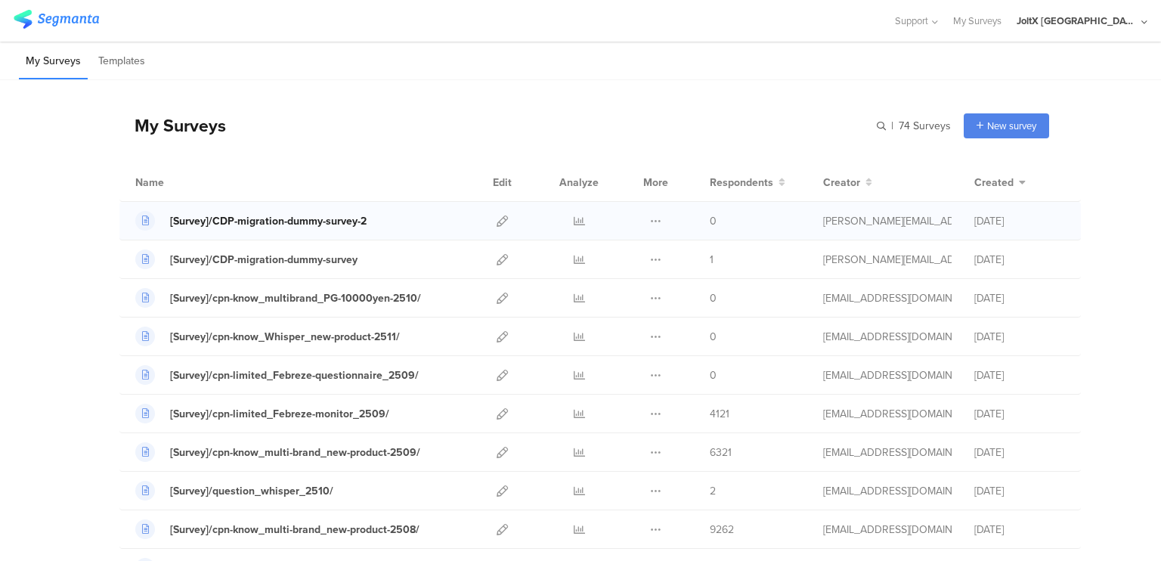
click at [325, 222] on div "[Survey]/CDP-migration-dummy-survey-2" at bounding box center [268, 221] width 197 height 16
click at [276, 257] on div "[Survey]/CDP-migration-dummy-survey" at bounding box center [263, 260] width 187 height 16
